Goal: Information Seeking & Learning: Learn about a topic

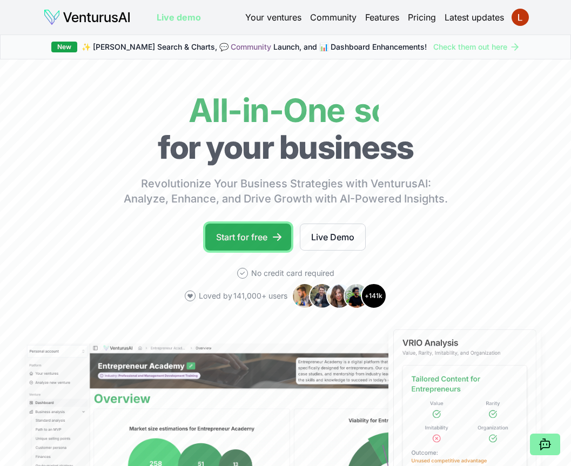
click at [263, 231] on link "Start for free" at bounding box center [248, 237] width 86 height 27
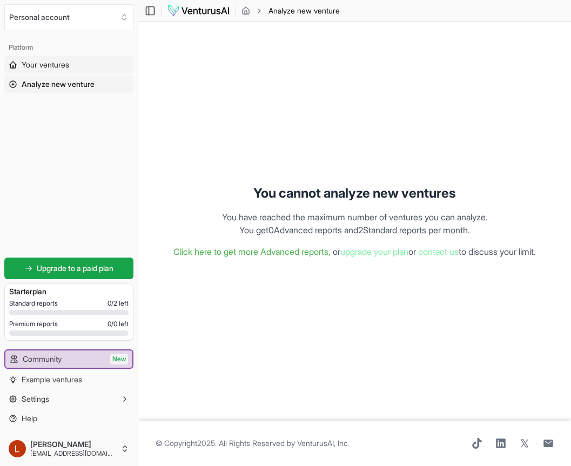
click at [64, 63] on span "Your ventures" at bounding box center [46, 64] width 48 height 11
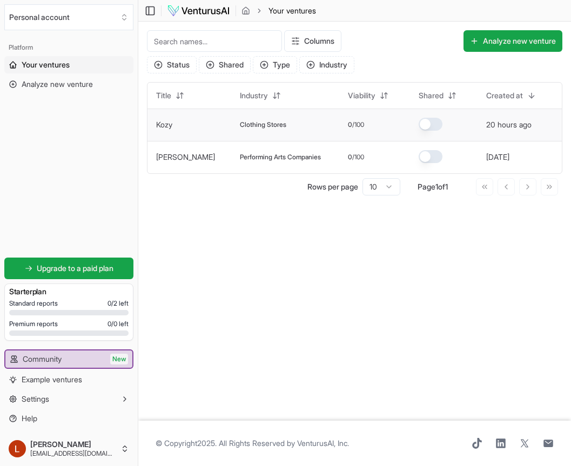
click at [240, 123] on span "Clothing Stores" at bounding box center [263, 124] width 46 height 9
click at [258, 130] on td "Clothing Stores" at bounding box center [285, 125] width 108 height 32
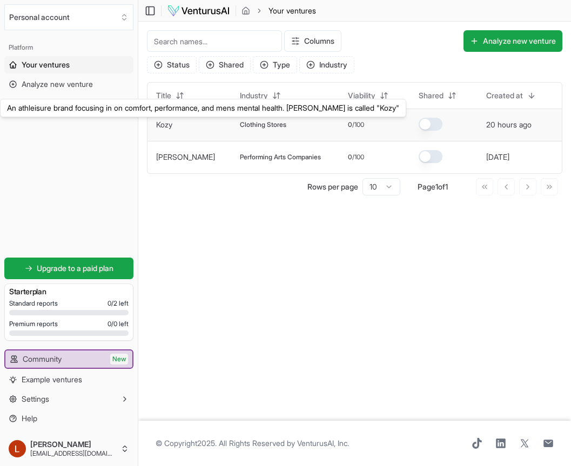
click at [172, 125] on link "Kozy" at bounding box center [164, 124] width 16 height 9
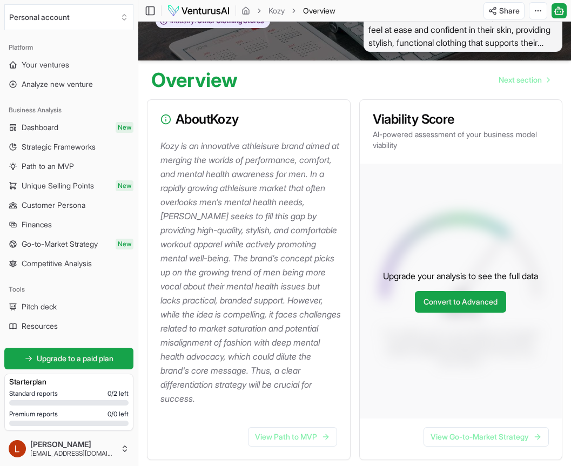
scroll to position [63, 0]
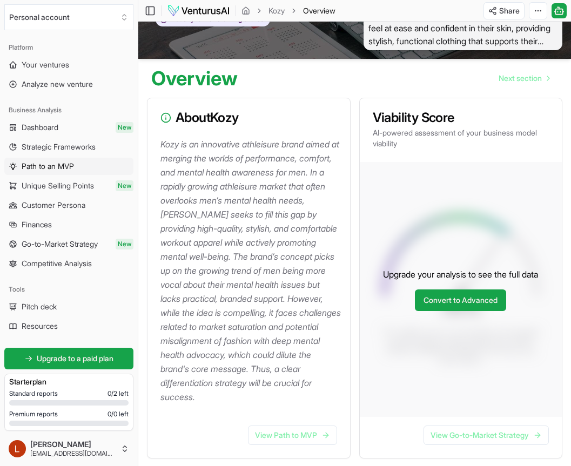
click at [72, 170] on span "Path to an MVP" at bounding box center [48, 166] width 52 height 11
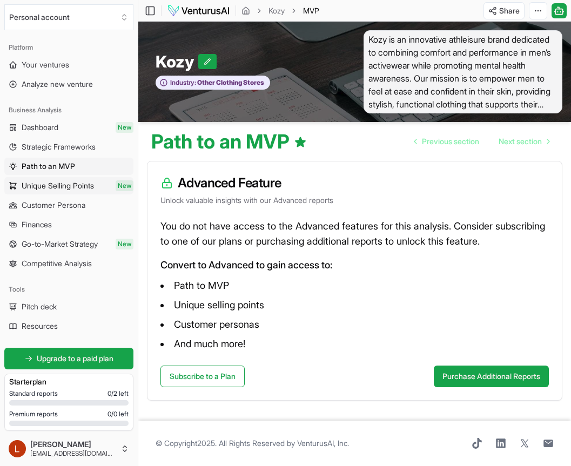
click at [70, 183] on span "Unique Selling Points" at bounding box center [58, 185] width 72 height 11
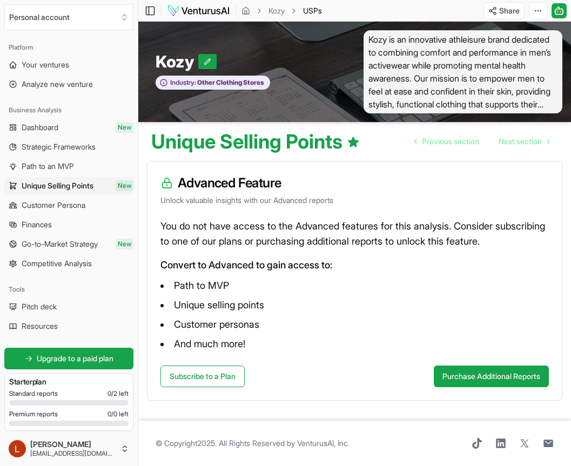
click at [71, 194] on link "Unique Selling Points New" at bounding box center [68, 185] width 129 height 17
click at [76, 210] on span "Customer Persona" at bounding box center [54, 205] width 64 height 11
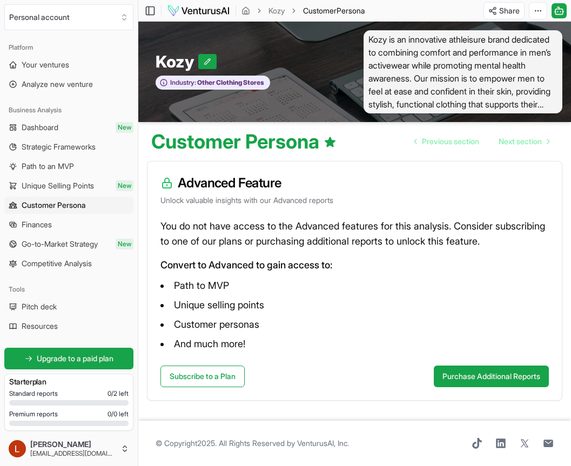
click at [78, 214] on ul "Dashboard New Strategic Frameworks Path to an MVP Unique Selling Points New Cus…" at bounding box center [68, 195] width 129 height 153
click at [75, 222] on link "Finances" at bounding box center [68, 224] width 129 height 17
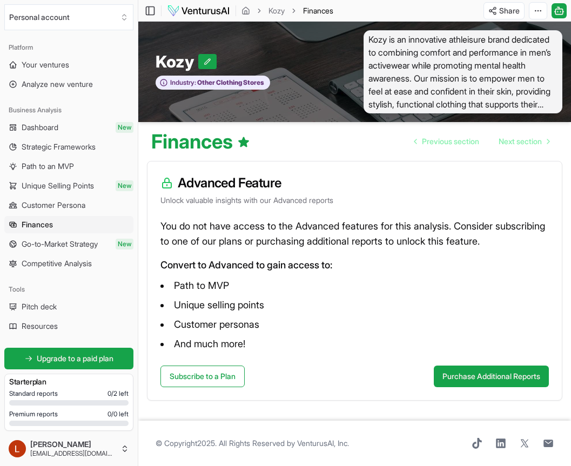
click at [78, 246] on span "Go-to-Market Strategy" at bounding box center [60, 244] width 76 height 11
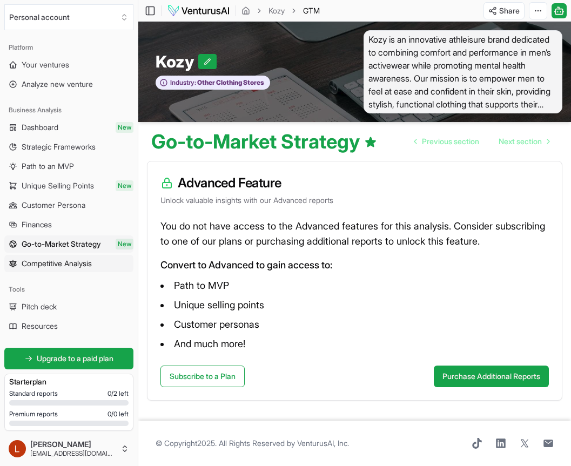
click at [82, 266] on span "Competitive Analysis" at bounding box center [57, 263] width 70 height 11
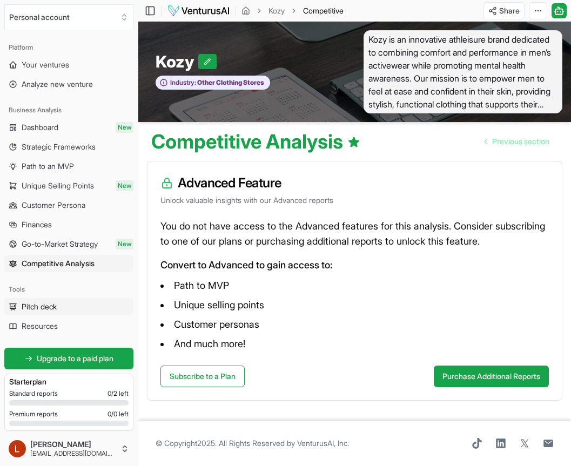
click at [71, 309] on link "Pitch deck" at bounding box center [68, 306] width 129 height 17
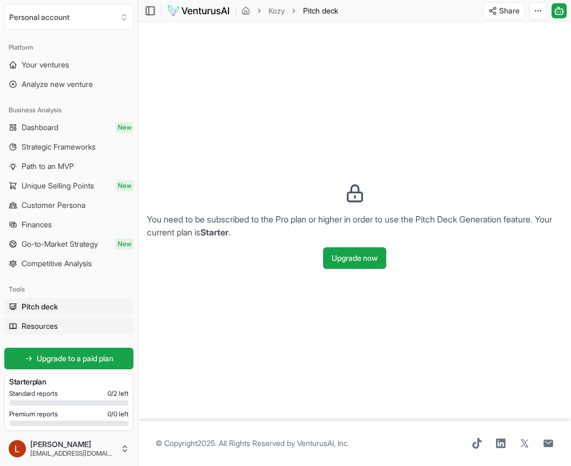
click at [72, 327] on link "Resources" at bounding box center [68, 326] width 129 height 17
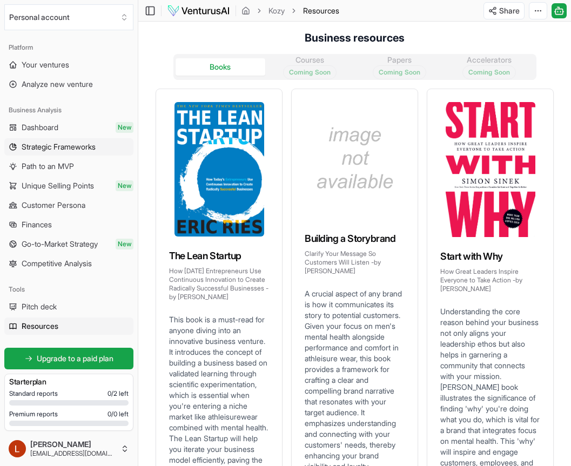
click at [57, 142] on span "Strategic Frameworks" at bounding box center [59, 147] width 74 height 11
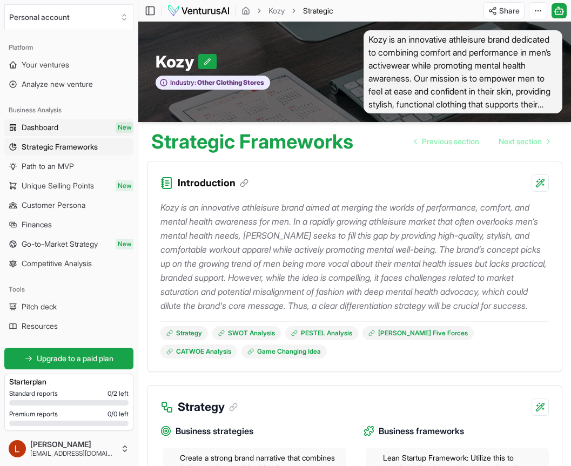
click at [58, 131] on span "Dashboard" at bounding box center [40, 127] width 37 height 11
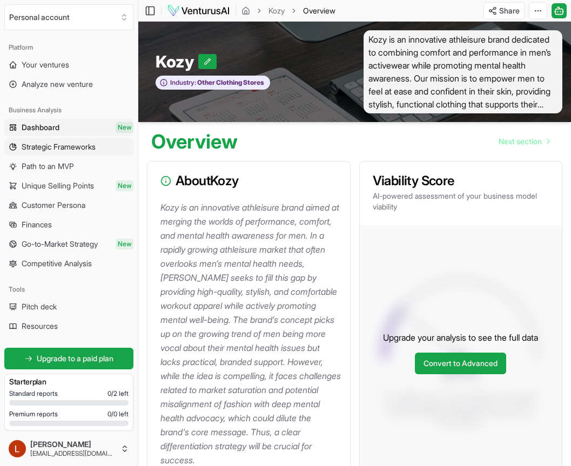
click at [58, 153] on link "Strategic Frameworks" at bounding box center [68, 146] width 129 height 17
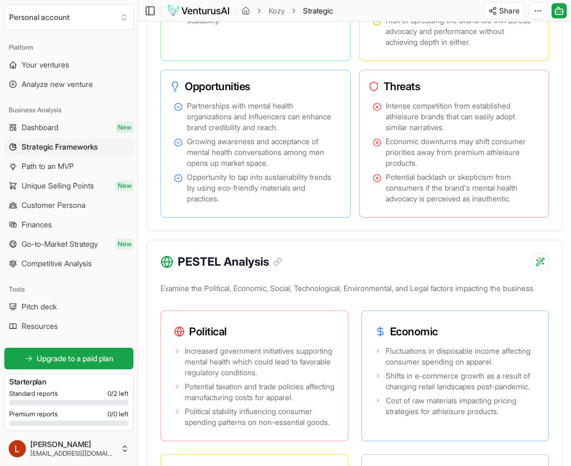
scroll to position [961, 0]
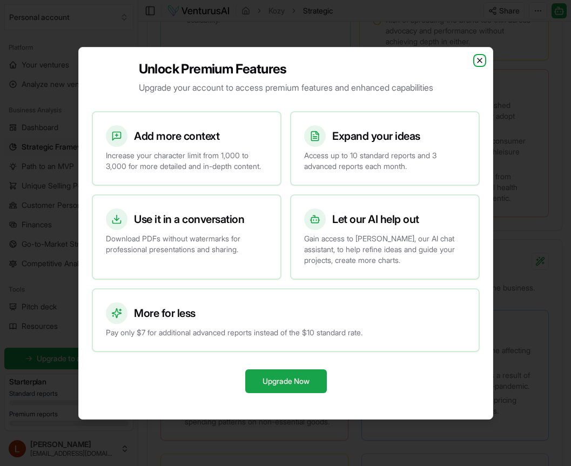
click at [479, 56] on icon "button" at bounding box center [479, 60] width 9 height 9
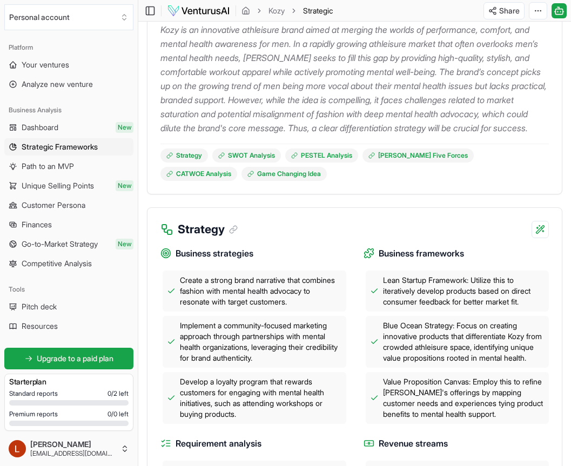
scroll to position [0, 0]
